Goal: Find specific page/section: Find specific page/section

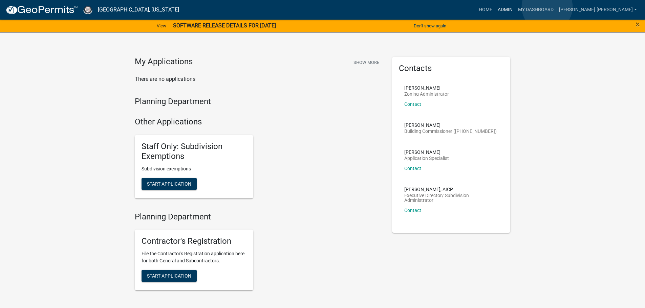
click at [515, 7] on link "Admin" at bounding box center [505, 9] width 20 height 13
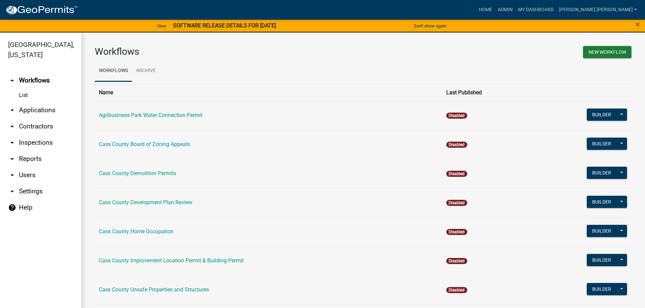
click at [44, 118] on link "arrow_drop_down Contractors" at bounding box center [40, 126] width 81 height 16
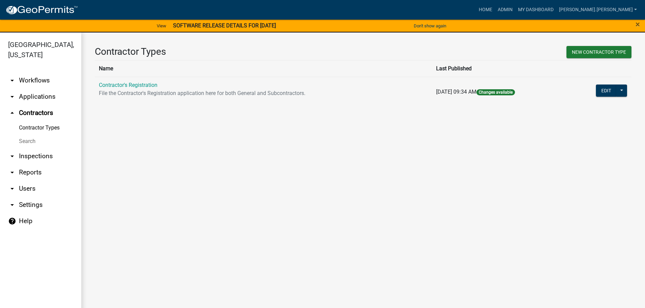
click at [34, 135] on link "Search" at bounding box center [40, 142] width 81 height 14
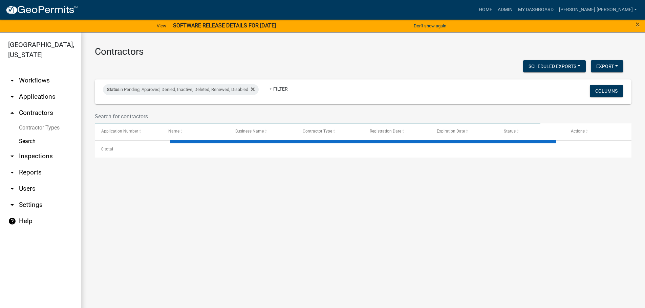
select select "3: 100"
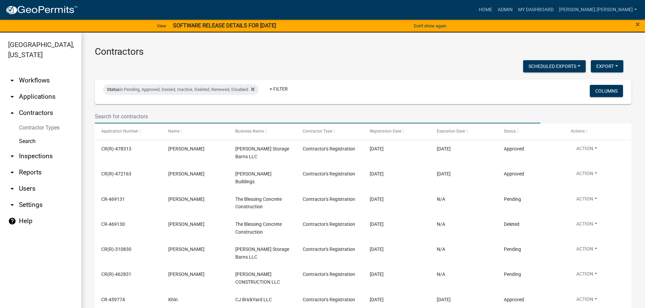
click at [148, 116] on input "text" at bounding box center [317, 117] width 445 height 14
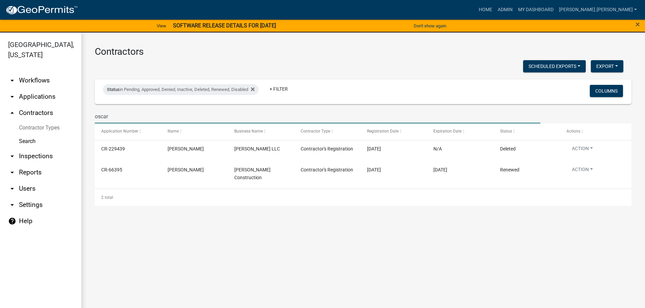
type input "oscar"
